Goal: Task Accomplishment & Management: Complete application form

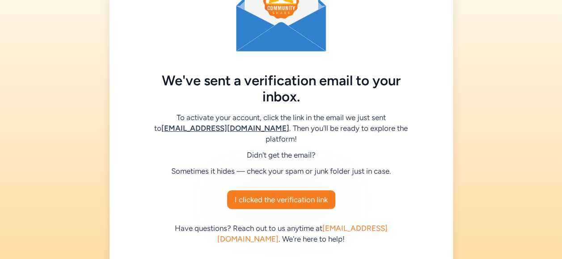
scroll to position [84, 0]
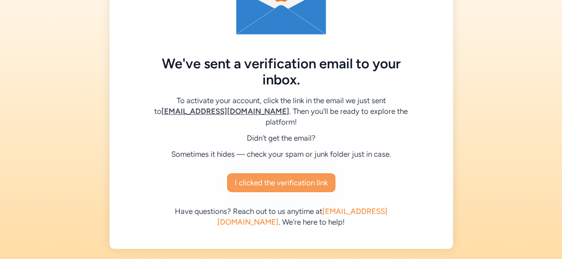
click at [298, 184] on span "I clicked the verification link" at bounding box center [281, 182] width 93 height 11
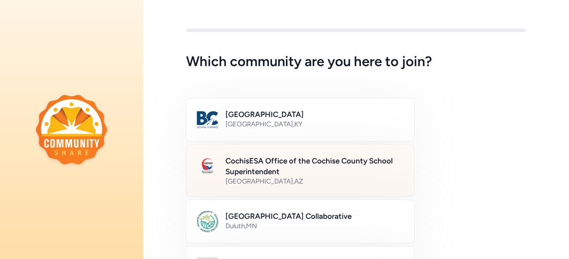
click at [290, 162] on h2 "CochisESA Office of the Cochise County School Superintendent" at bounding box center [314, 166] width 178 height 21
click at [274, 166] on h2 "CochisESA Office of the Cochise County School Superintendent" at bounding box center [314, 166] width 178 height 21
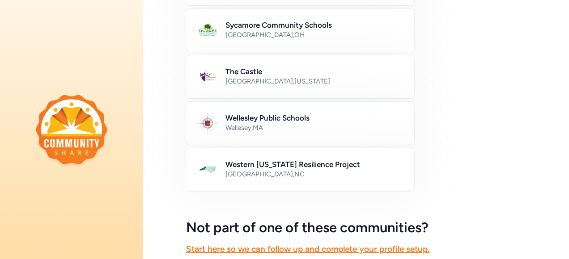
scroll to position [599, 0]
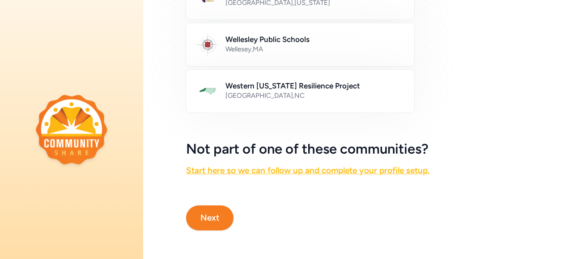
click at [267, 167] on link "Start here so we can follow up and complete your profile setup." at bounding box center [307, 170] width 243 height 10
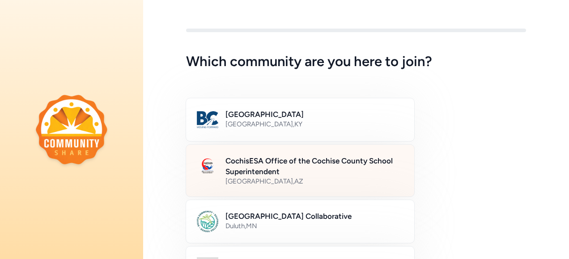
click at [326, 165] on h2 "CochisESA Office of the Cochise County School Superintendent" at bounding box center [314, 166] width 178 height 21
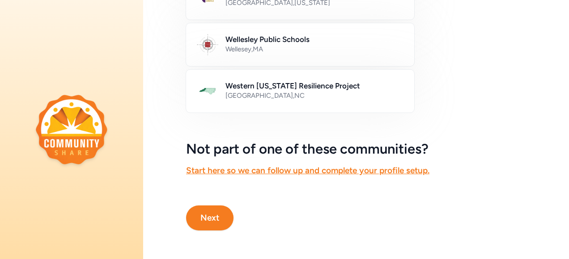
scroll to position [599, 0]
click at [216, 209] on button "Next" at bounding box center [209, 218] width 47 height 25
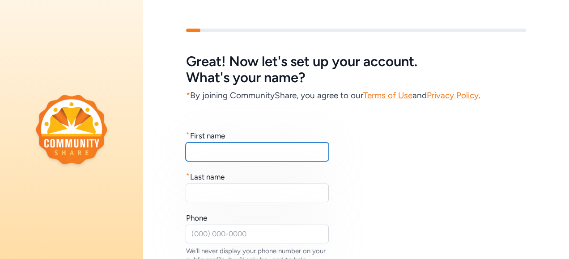
click at [247, 148] on input "text" at bounding box center [256, 152] width 143 height 19
click at [216, 152] on input "text" at bounding box center [256, 152] width 143 height 19
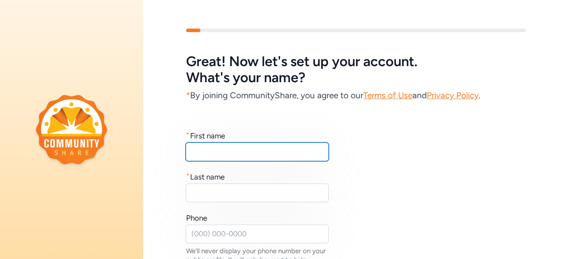
click at [216, 152] on input "text" at bounding box center [256, 152] width 143 height 19
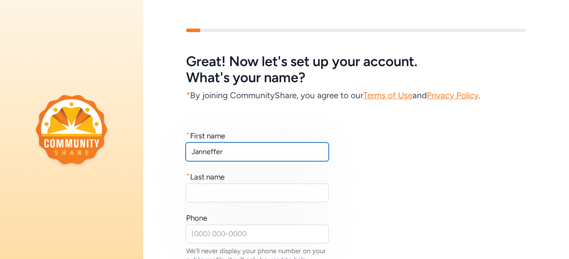
type input "Janneffer"
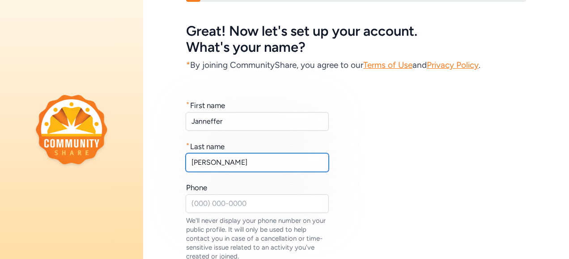
scroll to position [89, 0]
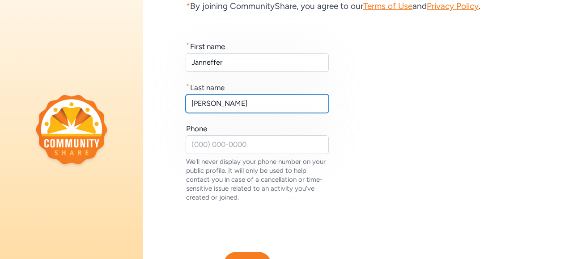
type input "[PERSON_NAME]"
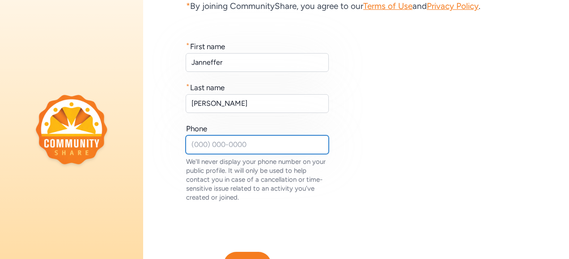
click at [207, 141] on input "text" at bounding box center [256, 144] width 143 height 19
type input "1"
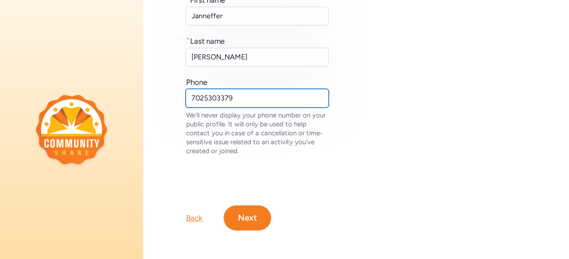
scroll to position [142, 0]
type input "7025303379"
click at [248, 215] on button "Next" at bounding box center [246, 218] width 47 height 25
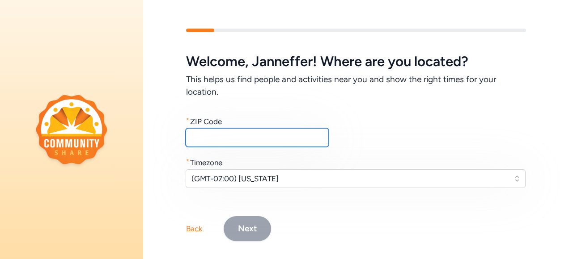
click at [266, 131] on input "text" at bounding box center [256, 137] width 143 height 19
click at [207, 133] on input "text" at bounding box center [256, 137] width 143 height 19
type input "85616"
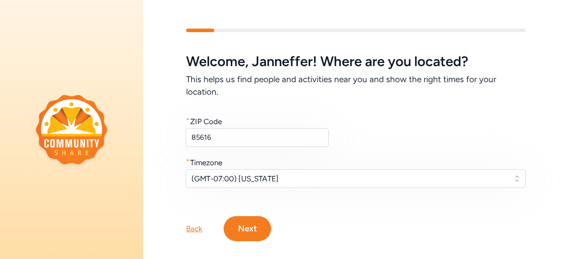
click at [255, 234] on button "Next" at bounding box center [246, 228] width 47 height 25
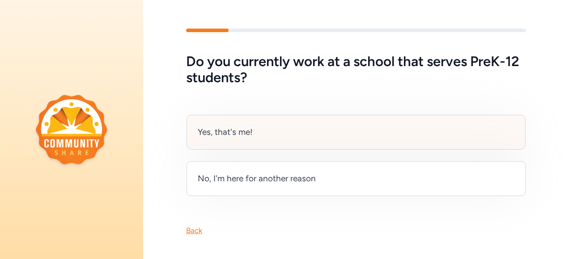
click at [240, 133] on div "Yes, that's me!" at bounding box center [225, 132] width 55 height 13
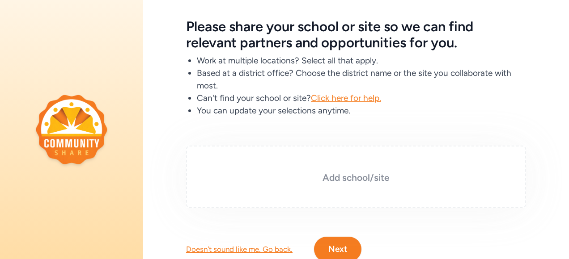
scroll to position [73, 0]
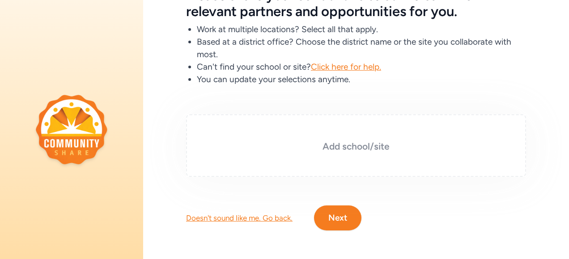
click at [362, 140] on h3 "Add school/site" at bounding box center [355, 146] width 295 height 13
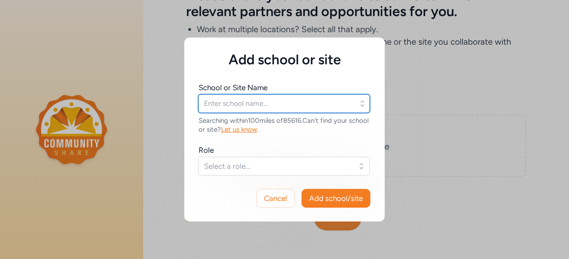
click at [247, 100] on input "text" at bounding box center [284, 103] width 172 height 19
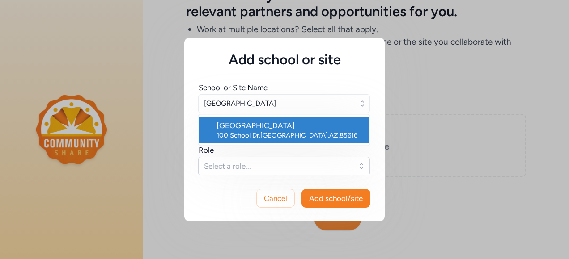
click at [257, 126] on div "[GEOGRAPHIC_DATA]" at bounding box center [289, 125] width 146 height 11
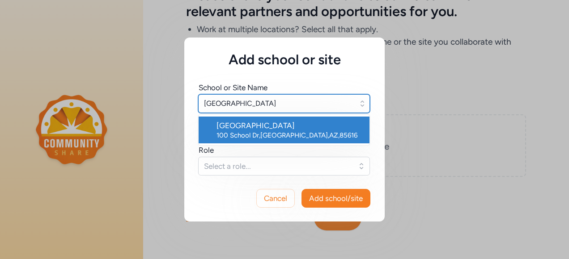
type input "[GEOGRAPHIC_DATA]"
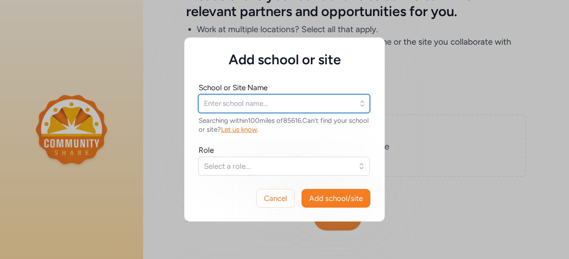
type input "[GEOGRAPHIC_DATA]"
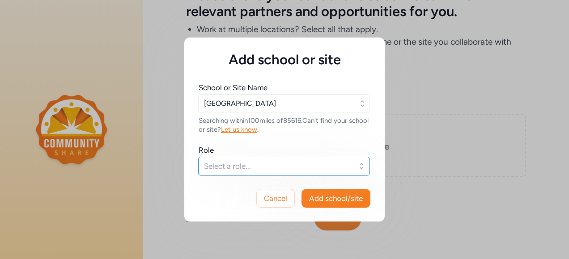
click at [279, 163] on span "Select a role..." at bounding box center [278, 166] width 148 height 11
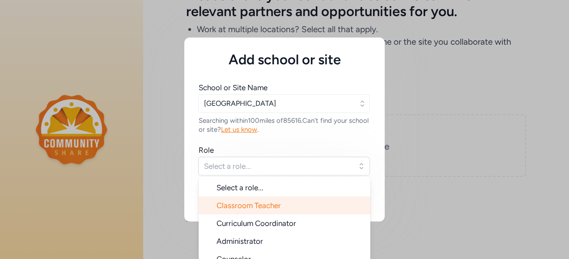
click at [255, 207] on span "Classroom Teacher" at bounding box center [248, 205] width 64 height 9
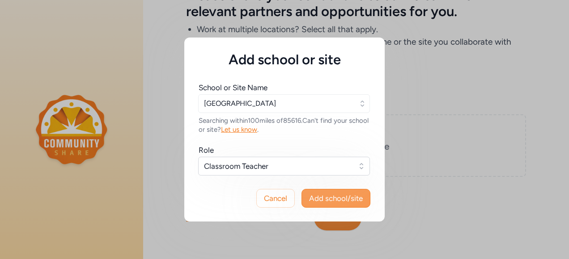
click at [341, 199] on span "Add school/site" at bounding box center [336, 198] width 54 height 11
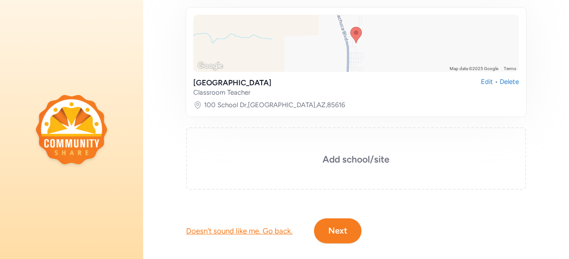
scroll to position [181, 0]
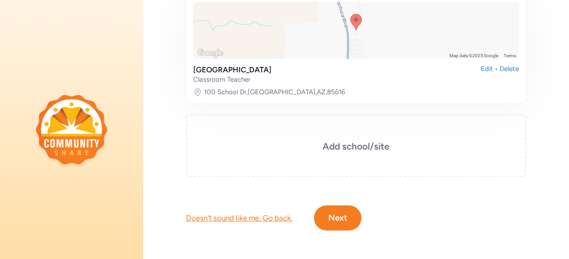
click at [332, 209] on button "Next" at bounding box center [337, 218] width 47 height 25
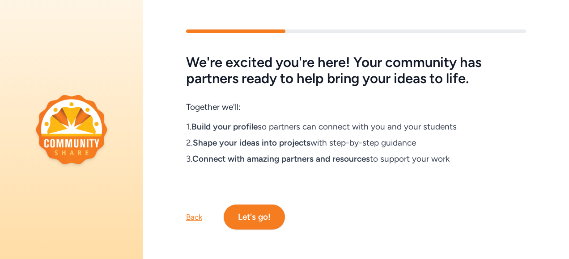
click at [254, 213] on button "Let's go!" at bounding box center [253, 217] width 61 height 25
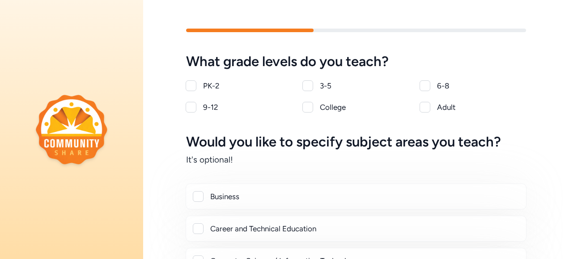
click at [194, 85] on div at bounding box center [190, 85] width 11 height 11
checkbox input "true"
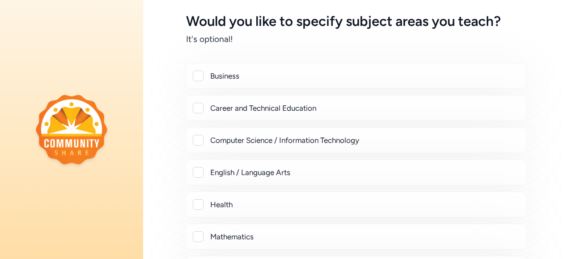
scroll to position [134, 0]
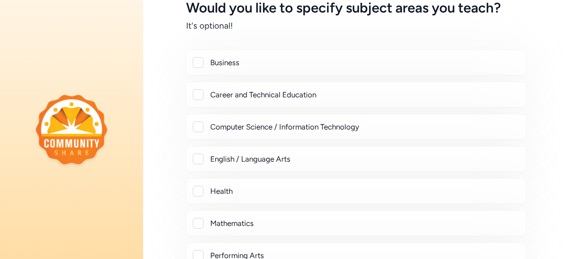
click at [198, 157] on div at bounding box center [198, 159] width 11 height 11
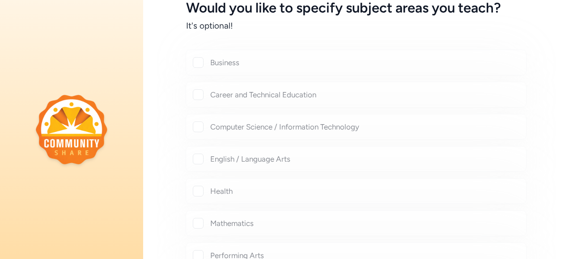
checkbox input "true"
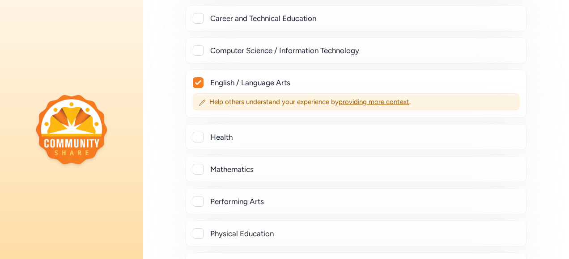
scroll to position [223, 0]
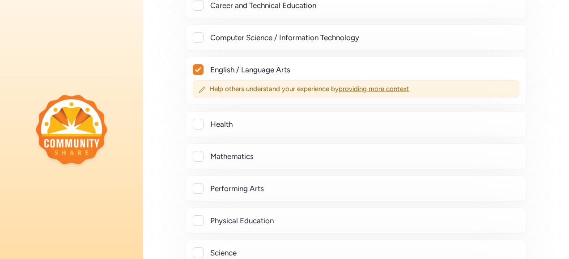
click at [195, 152] on div at bounding box center [198, 156] width 11 height 11
checkbox input "true"
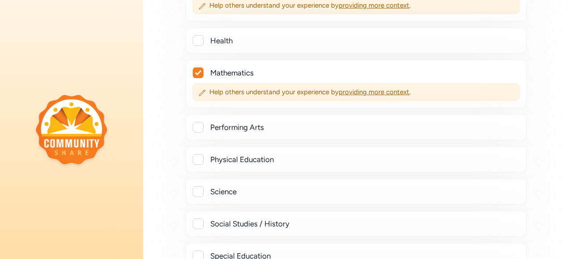
scroll to position [358, 0]
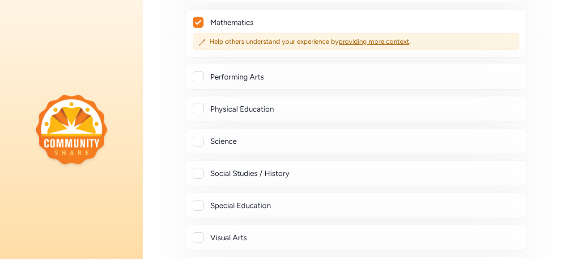
click at [198, 139] on div at bounding box center [198, 141] width 11 height 11
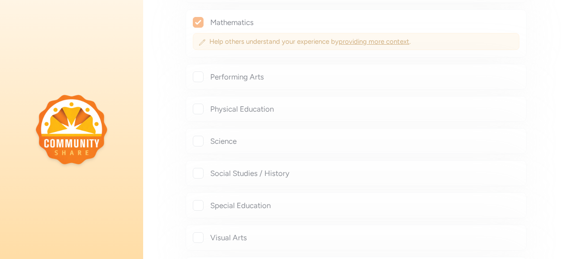
checkbox input "true"
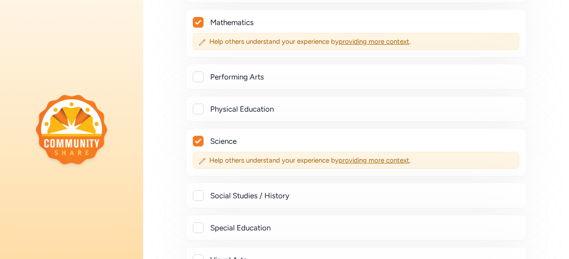
click at [201, 190] on div at bounding box center [198, 195] width 11 height 11
checkbox input "true"
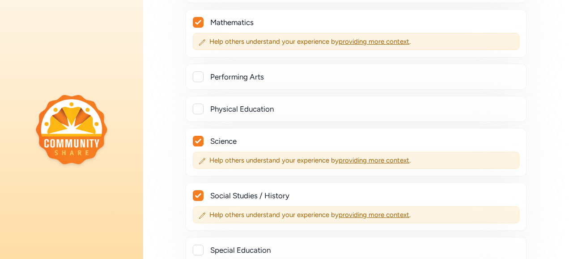
click at [196, 106] on div at bounding box center [198, 109] width 11 height 11
checkbox input "true"
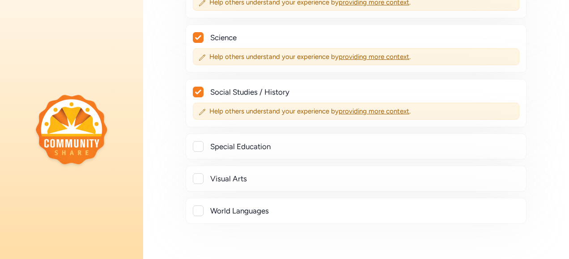
scroll to position [492, 0]
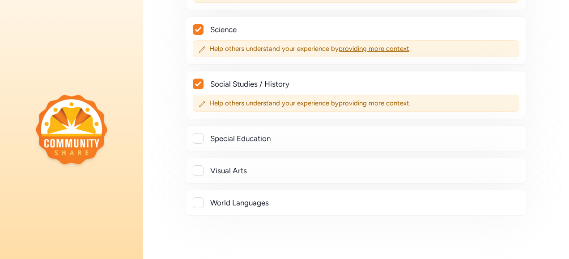
click at [196, 165] on div at bounding box center [198, 170] width 11 height 11
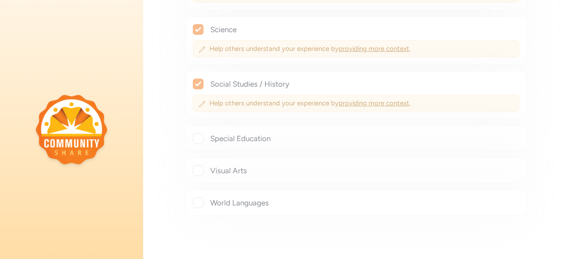
checkbox input "true"
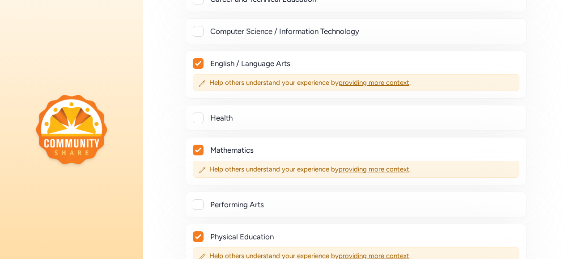
scroll to position [223, 0]
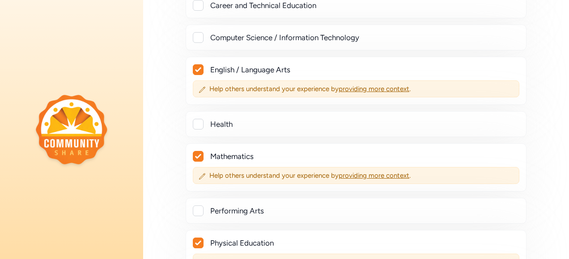
click at [198, 122] on div at bounding box center [198, 124] width 11 height 11
checkbox input "true"
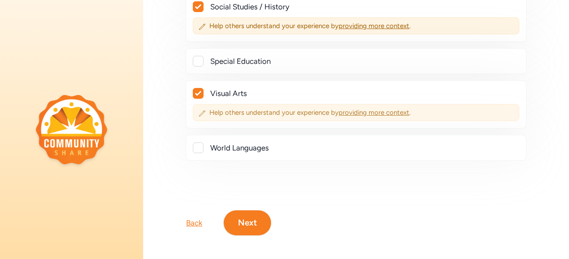
scroll to position [597, 0]
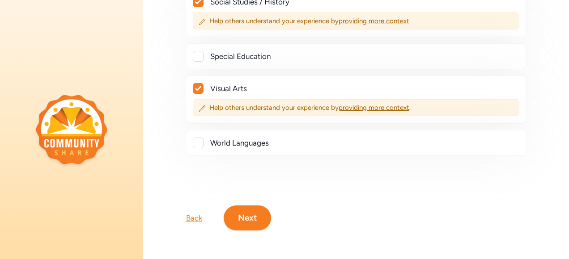
click at [249, 206] on button "Next" at bounding box center [246, 218] width 47 height 25
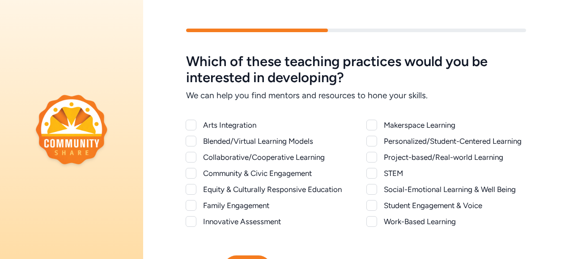
click at [187, 139] on div at bounding box center [190, 141] width 11 height 11
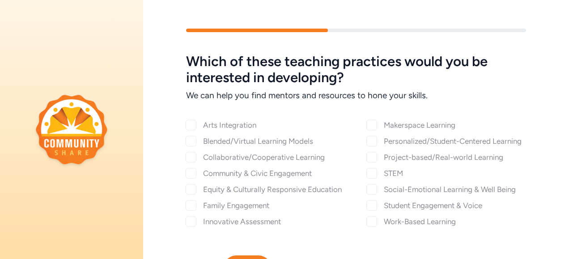
checkbox input "true"
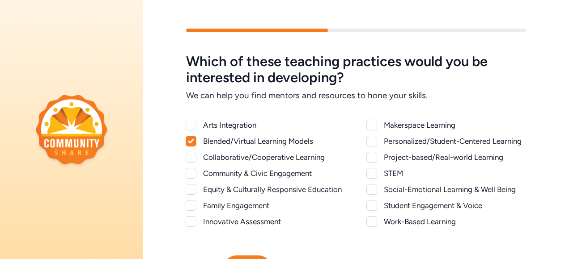
click at [190, 156] on div at bounding box center [190, 157] width 11 height 11
checkbox input "true"
click at [190, 190] on div at bounding box center [190, 189] width 11 height 11
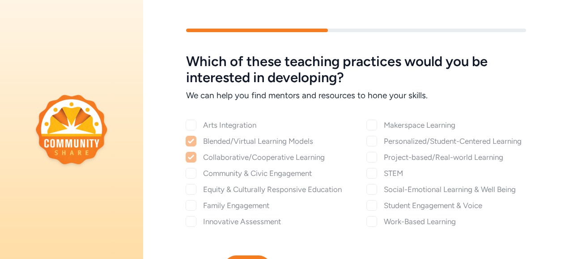
checkbox input "true"
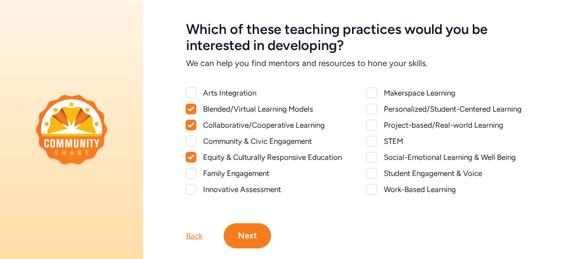
scroll to position [45, 0]
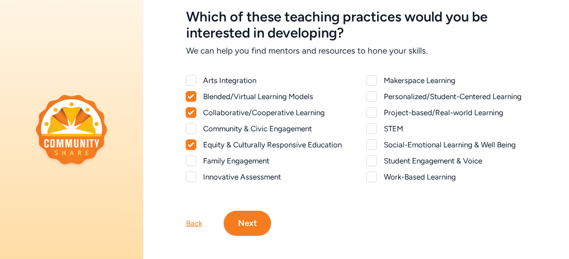
click at [367, 95] on div at bounding box center [371, 96] width 11 height 11
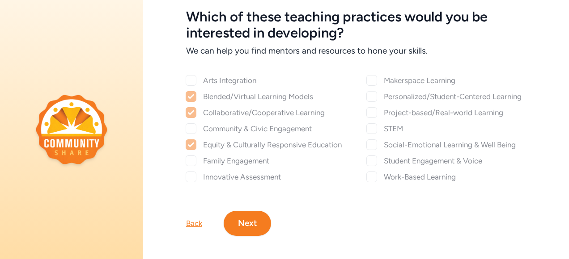
checkbox input "true"
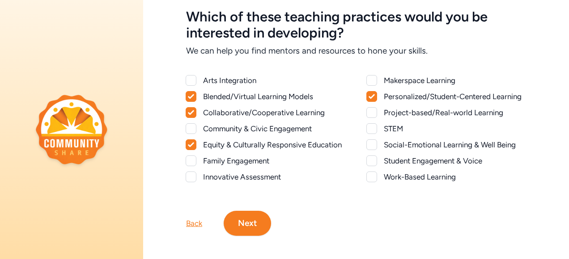
click at [367, 118] on div at bounding box center [371, 112] width 11 height 11
checkbox input "true"
click at [243, 235] on button "Next" at bounding box center [246, 223] width 47 height 25
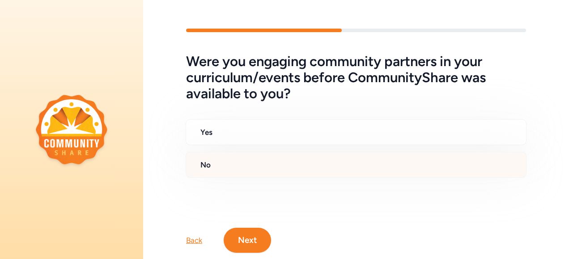
click at [271, 169] on h2 "No" at bounding box center [359, 165] width 318 height 11
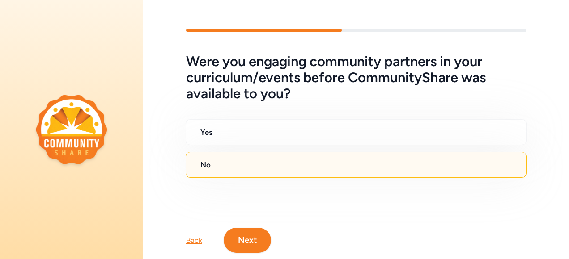
click at [260, 240] on button "Next" at bounding box center [246, 240] width 47 height 25
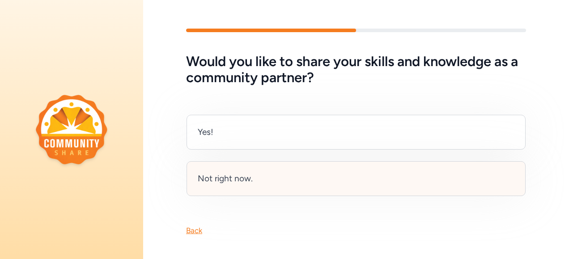
click at [240, 180] on div "Not right now." at bounding box center [225, 179] width 55 height 13
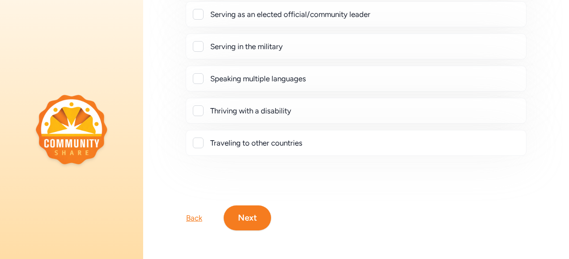
scroll to position [275, 0]
click at [249, 216] on button "Next" at bounding box center [246, 218] width 47 height 25
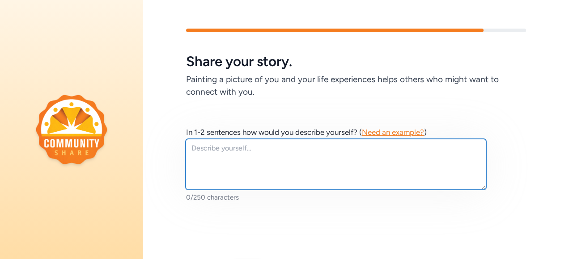
click at [207, 148] on textarea at bounding box center [335, 164] width 300 height 51
paste textarea ""A [DEMOGRAPHIC_DATA] teacher with 15 years of classroom experience, including …"
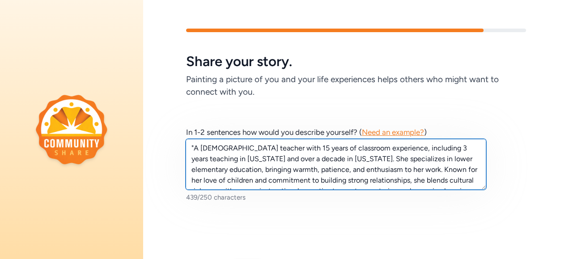
drag, startPoint x: 390, startPoint y: 149, endPoint x: 358, endPoint y: 161, distance: 33.8
click at [358, 161] on textarea ""A [DEMOGRAPHIC_DATA] teacher with 15 years of classroom experience, including …" at bounding box center [335, 164] width 300 height 51
click at [285, 148] on textarea ""A [DEMOGRAPHIC_DATA] teacher with 15 years of classroom experience. She specia…" at bounding box center [335, 164] width 300 height 51
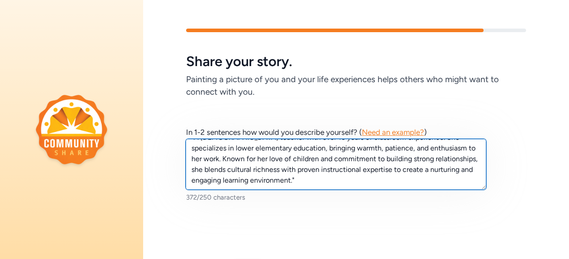
type textarea ""A [DEMOGRAPHIC_DATA] teacher with over 15 years of classroom experience. She s…"
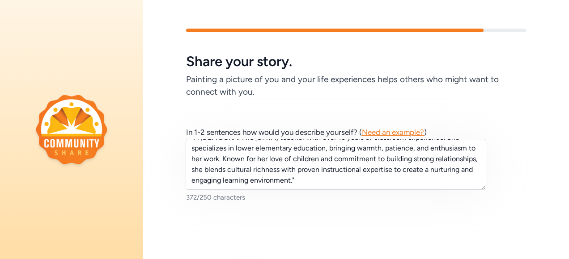
click at [363, 208] on div "In 1-2 sentences how would you describe yourself? ( Need an example? ) "A [DEMO…" at bounding box center [356, 179] width 340 height 104
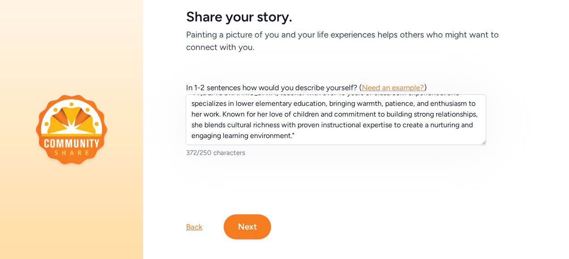
click at [244, 226] on button "Next" at bounding box center [246, 227] width 47 height 25
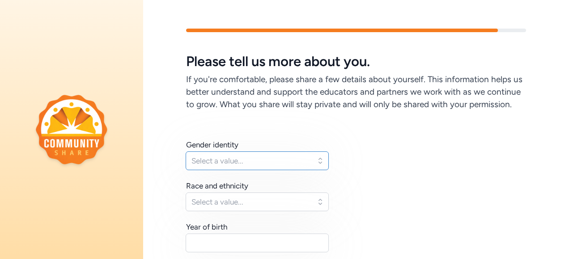
click at [271, 166] on span "Select a value..." at bounding box center [250, 161] width 119 height 11
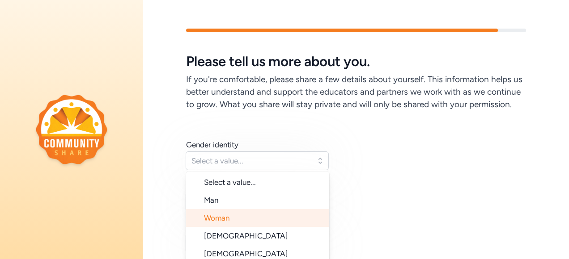
click at [256, 227] on li "Woman" at bounding box center [257, 218] width 143 height 18
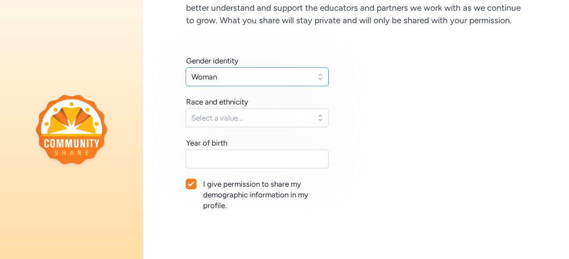
scroll to position [89, 0]
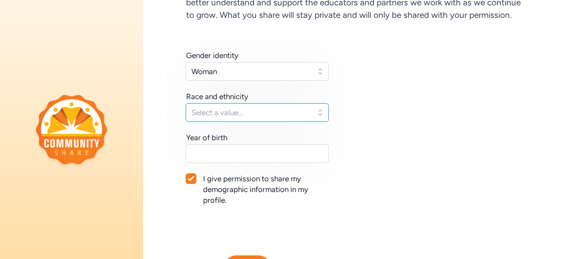
click at [255, 118] on span "Select a value..." at bounding box center [250, 112] width 119 height 11
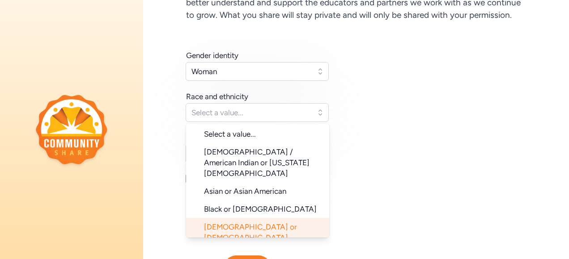
click at [262, 223] on li "[DEMOGRAPHIC_DATA] or [DEMOGRAPHIC_DATA]" at bounding box center [257, 232] width 143 height 29
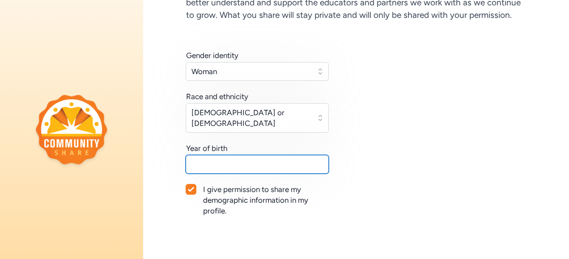
click at [264, 170] on input "text" at bounding box center [256, 164] width 143 height 19
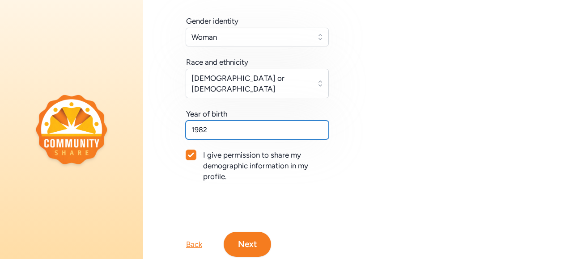
scroll to position [158, 0]
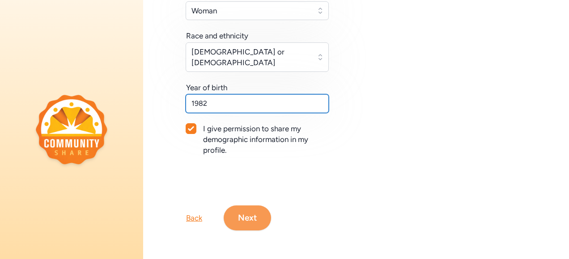
type input "1982"
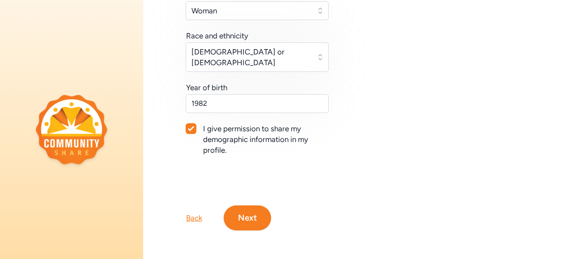
click at [257, 214] on button "Next" at bounding box center [246, 218] width 47 height 25
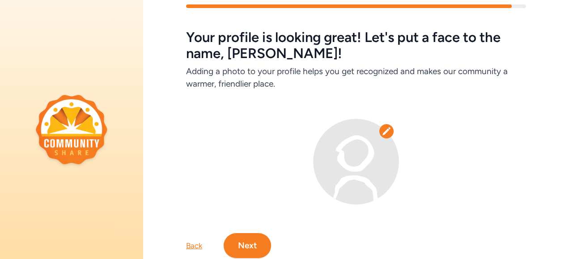
scroll to position [59, 0]
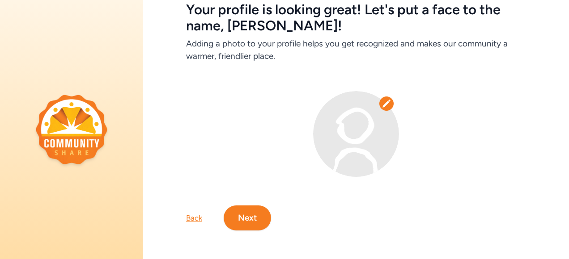
click at [358, 119] on img at bounding box center [356, 134] width 86 height 86
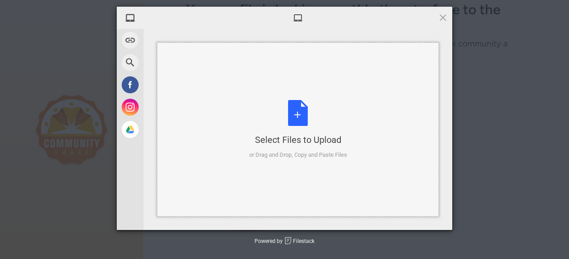
click at [291, 110] on div "Select Files to Upload or Drag and Drop, Copy and Paste Files" at bounding box center [298, 129] width 98 height 59
click at [305, 121] on div "Select Files to Upload or Drag and Drop, Copy and Paste Files" at bounding box center [298, 129] width 98 height 59
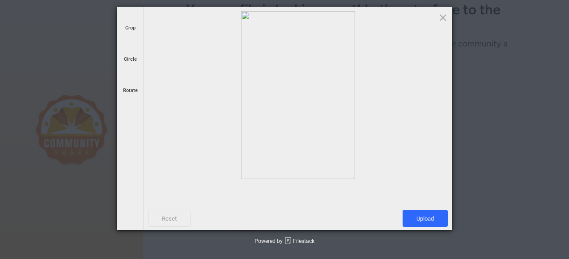
click at [315, 95] on div at bounding box center [297, 95] width 299 height 168
click at [133, 20] on span at bounding box center [130, 18] width 10 height 10
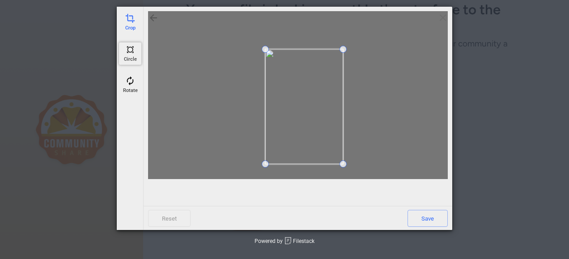
click at [130, 51] on span at bounding box center [130, 50] width 10 height 10
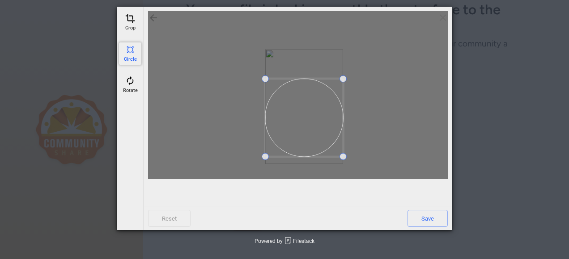
click at [312, 133] on span at bounding box center [304, 118] width 78 height 78
click at [431, 216] on span "Save" at bounding box center [427, 218] width 40 height 17
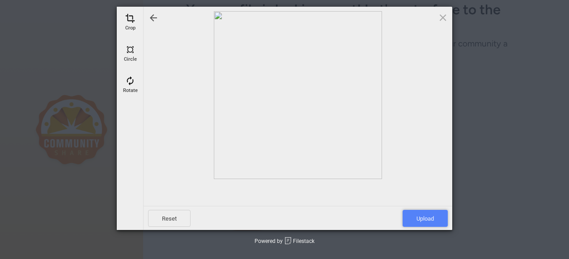
click at [428, 219] on span "Upload" at bounding box center [424, 218] width 45 height 17
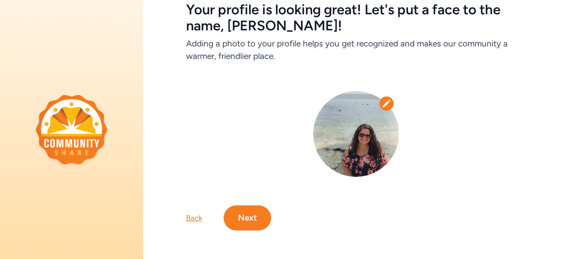
click at [256, 211] on button "Next" at bounding box center [246, 218] width 47 height 25
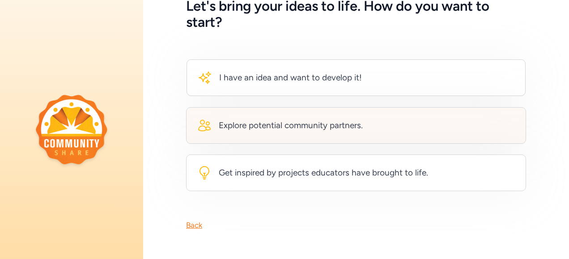
scroll to position [61, 0]
click at [332, 131] on div "Explore potential community partners." at bounding box center [356, 125] width 340 height 37
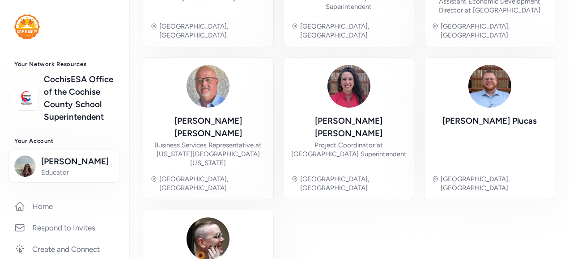
scroll to position [636, 0]
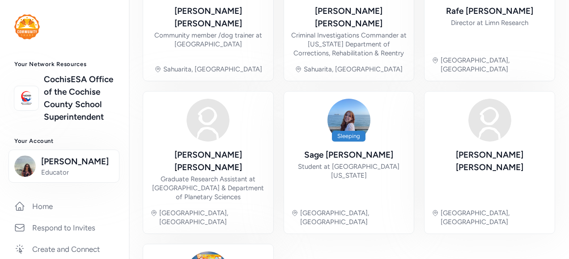
scroll to position [640, 0]
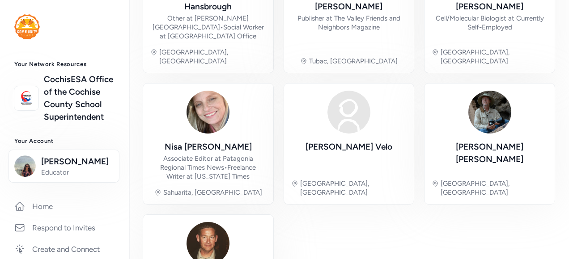
scroll to position [600, 0]
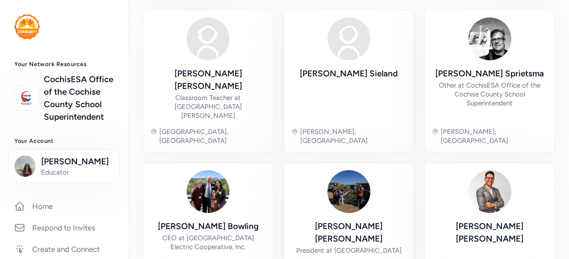
scroll to position [68, 0]
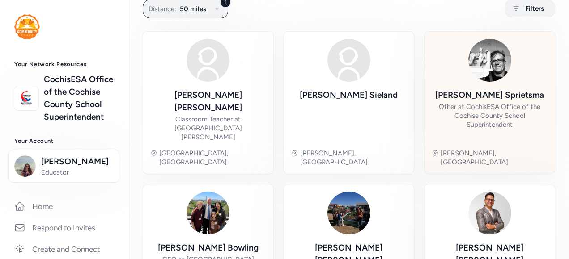
click at [465, 103] on div "Other at CochisESA Office of the Cochise County School Superintendent" at bounding box center [489, 115] width 116 height 27
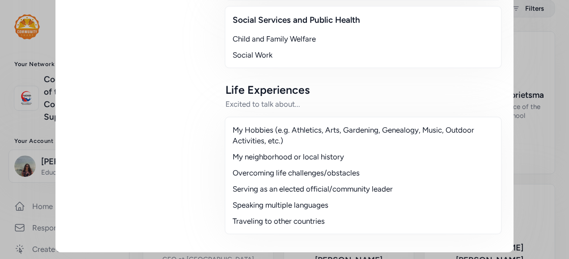
scroll to position [660, 0]
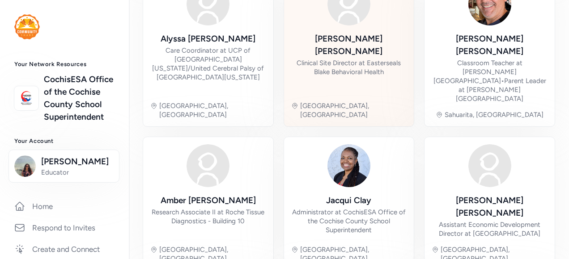
scroll to position [426, 0]
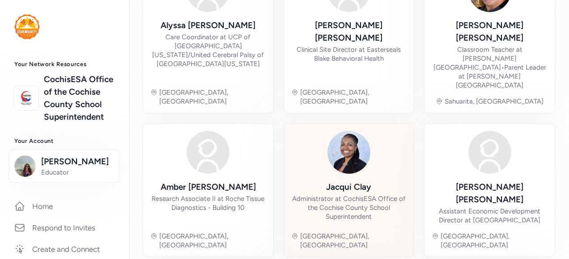
click at [340, 194] on div "Administrator at CochisESA Office of the Cochise County School Superintendent" at bounding box center [349, 207] width 116 height 27
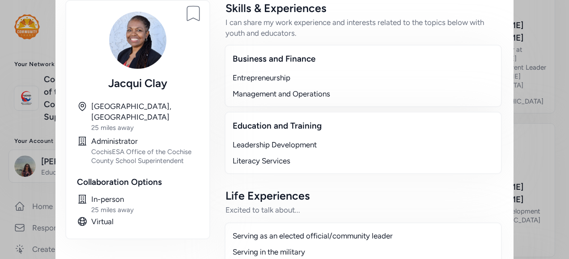
scroll to position [134, 0]
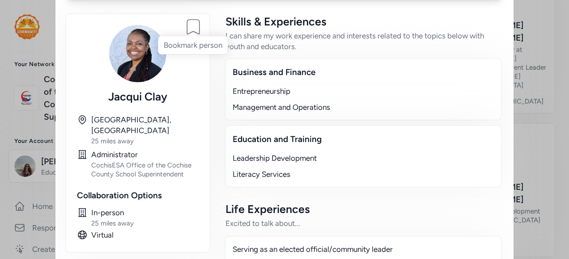
click at [192, 26] on icon at bounding box center [193, 27] width 13 height 15
click at [543, 38] on div "Close Ready to connect with [PERSON_NAME] ? You can message them about your off…" at bounding box center [284, 85] width 569 height 438
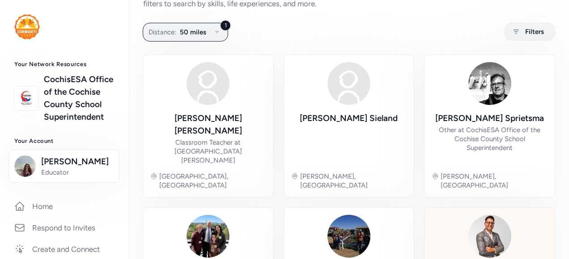
scroll to position [23, 0]
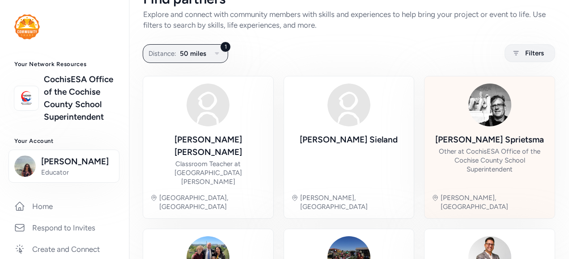
click at [493, 127] on div "[PERSON_NAME] Other at CochisESA Office of the [GEOGRAPHIC_DATA] Superintendent…" at bounding box center [489, 148] width 116 height 128
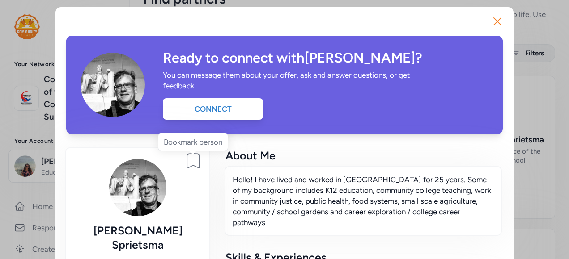
click at [195, 158] on icon at bounding box center [193, 161] width 13 height 15
click at [497, 18] on icon "button" at bounding box center [496, 21] width 7 height 7
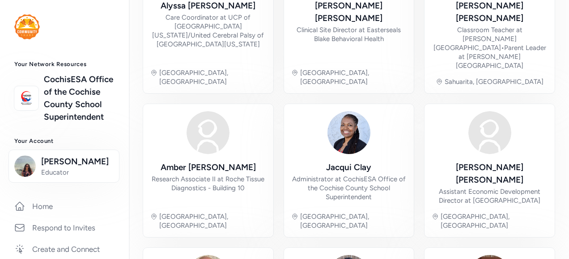
scroll to position [470, 0]
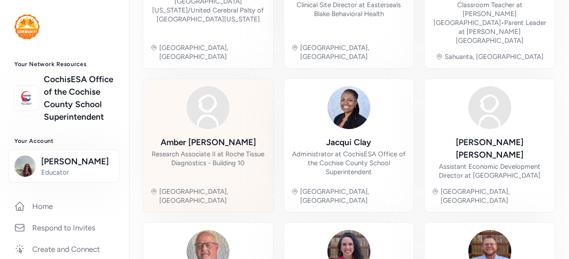
click at [189, 86] on img at bounding box center [207, 107] width 43 height 43
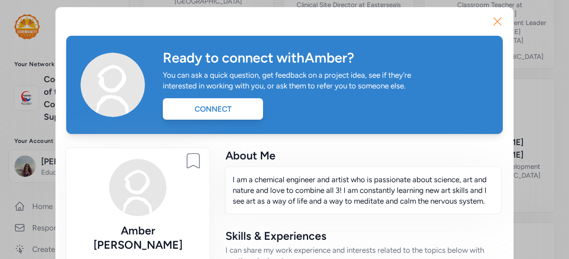
click at [495, 21] on icon "button" at bounding box center [497, 21] width 14 height 14
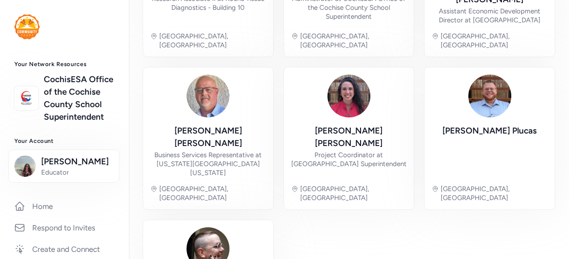
scroll to position [636, 0]
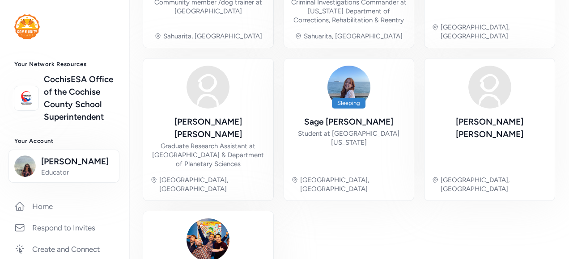
scroll to position [640, 0]
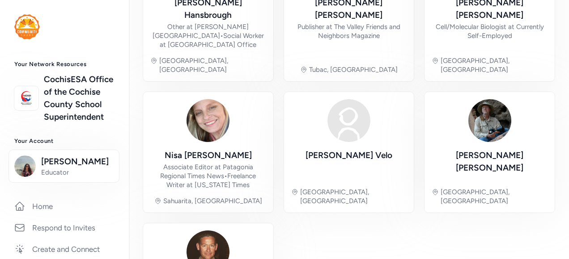
scroll to position [600, 0]
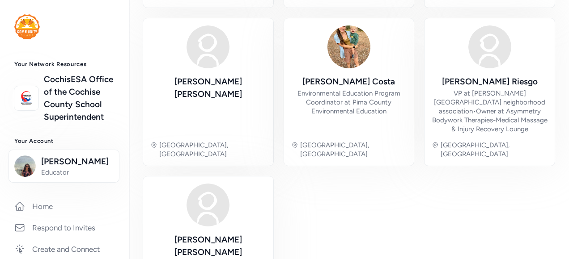
scroll to position [631, 0]
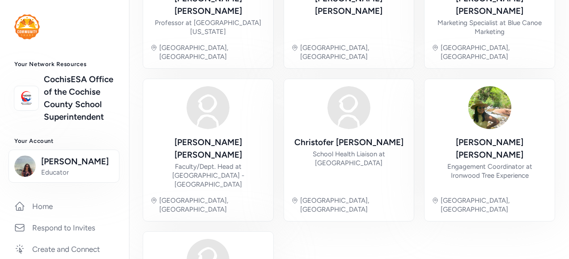
scroll to position [645, 0]
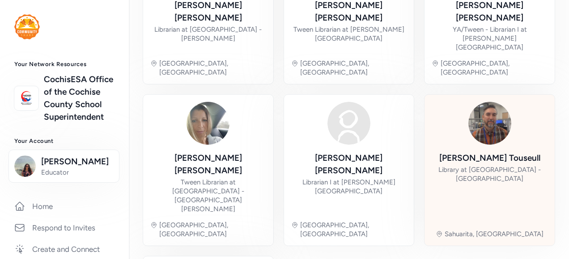
scroll to position [636, 0]
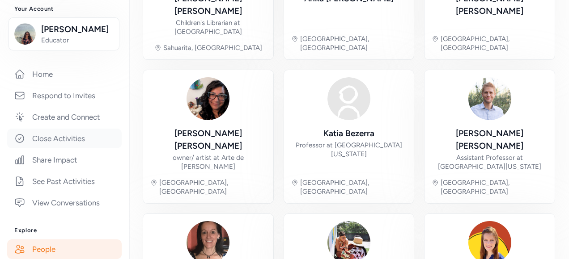
scroll to position [134, 0]
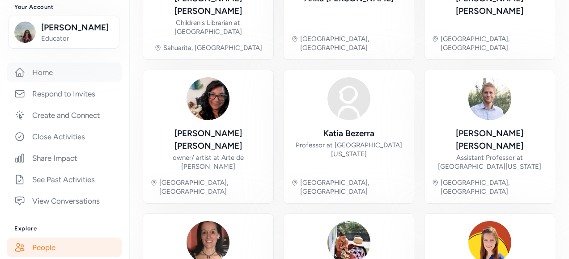
click at [63, 82] on link "Home" at bounding box center [64, 73] width 114 height 20
